Goal: Task Accomplishment & Management: Complete application form

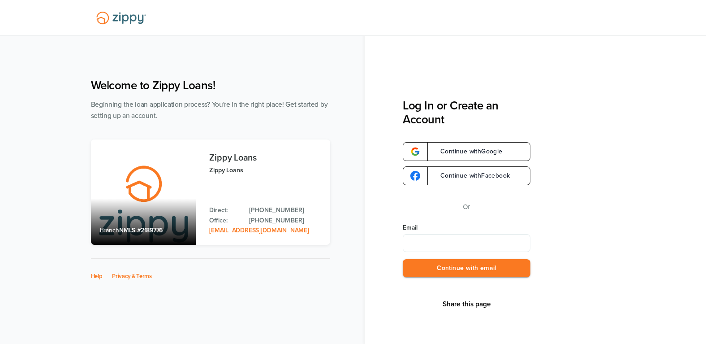
click at [438, 245] on input "Email" at bounding box center [467, 243] width 128 height 18
type input "**********"
click at [468, 270] on button "Continue with email" at bounding box center [467, 268] width 128 height 18
click at [456, 266] on button "Continue with email" at bounding box center [467, 268] width 128 height 18
click at [485, 266] on button "Continue with email" at bounding box center [467, 268] width 128 height 18
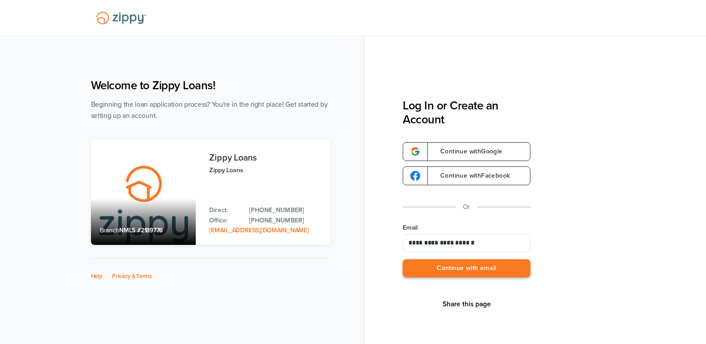
click at [456, 266] on button "Continue with email" at bounding box center [467, 268] width 128 height 18
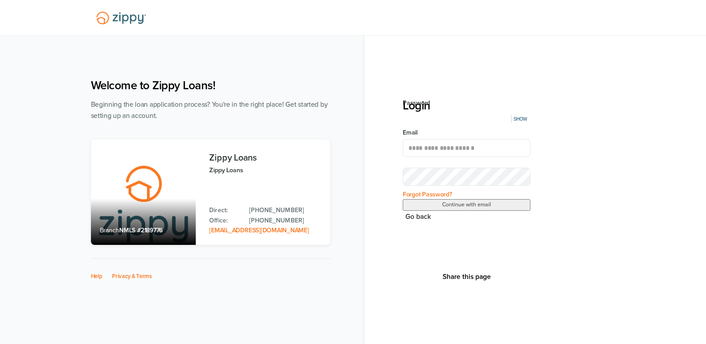
click at [403, 199] on button "Continue with email" at bounding box center [467, 205] width 128 height 12
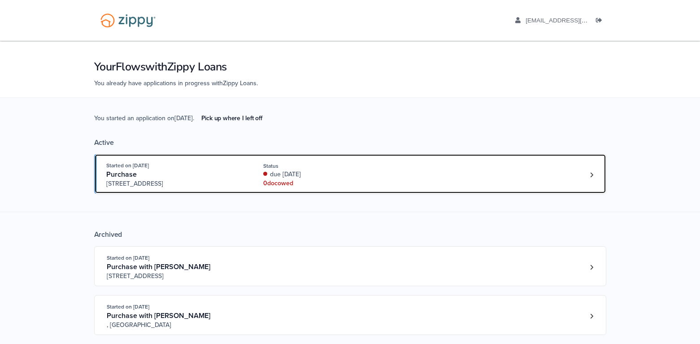
click at [403, 182] on div "Started on [DATE] Purchase [STREET_ADDRESS] Status due [DATE] 0 doc owed" at bounding box center [345, 174] width 479 height 27
